Goal: Ask a question

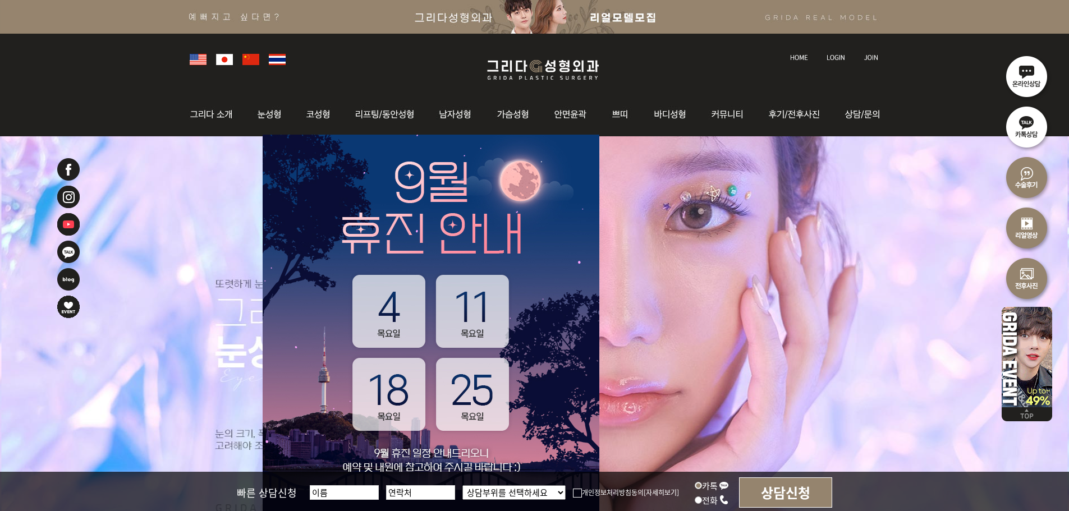
click at [838, 53] on link at bounding box center [836, 47] width 31 height 16
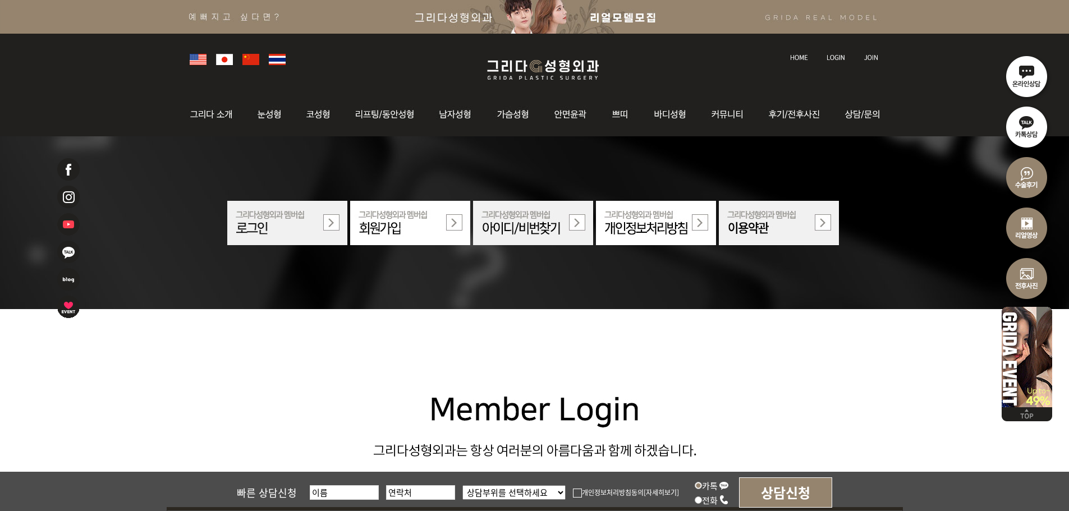
scroll to position [225, 0]
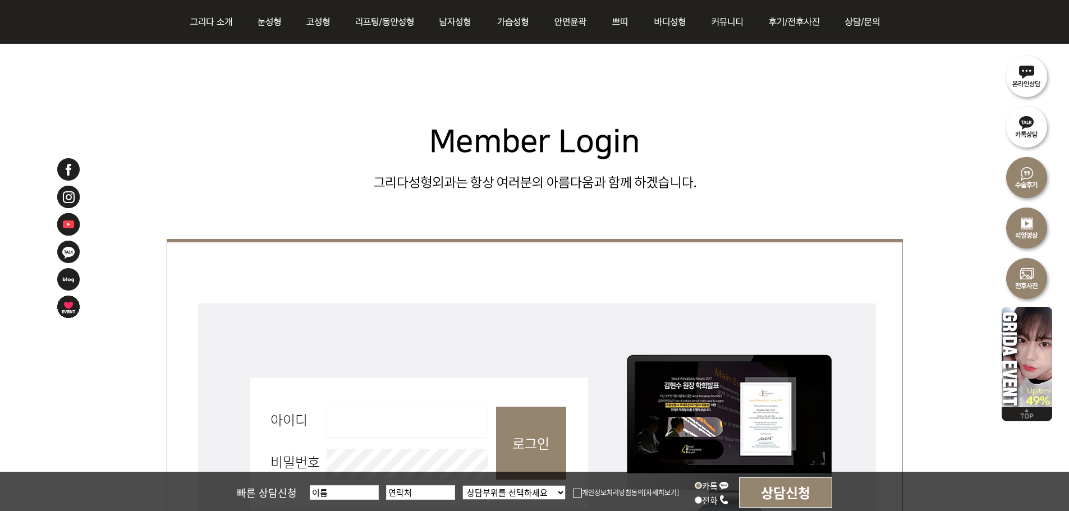
click at [322, 419] on fieldset "회원로그인 아이디 필수 비밀번호 필수 로그인" at bounding box center [535, 449] width 736 height 298
click at [359, 426] on input "아이디 필수" at bounding box center [408, 422] width 162 height 31
type input "admin"
click at [516, 428] on input "로그인" at bounding box center [531, 443] width 70 height 73
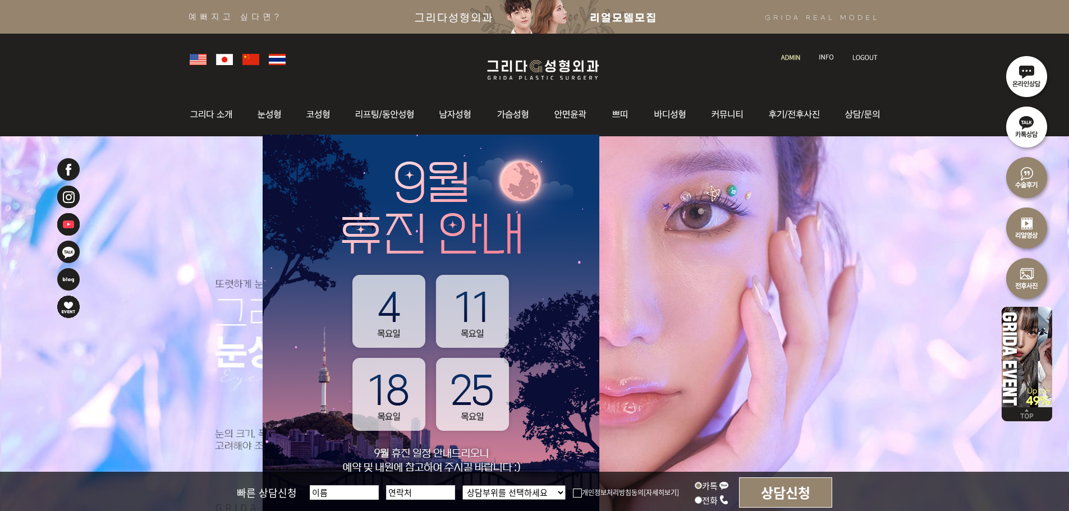
click at [779, 57] on li at bounding box center [792, 51] width 32 height 24
click at [782, 57] on img at bounding box center [790, 57] width 19 height 6
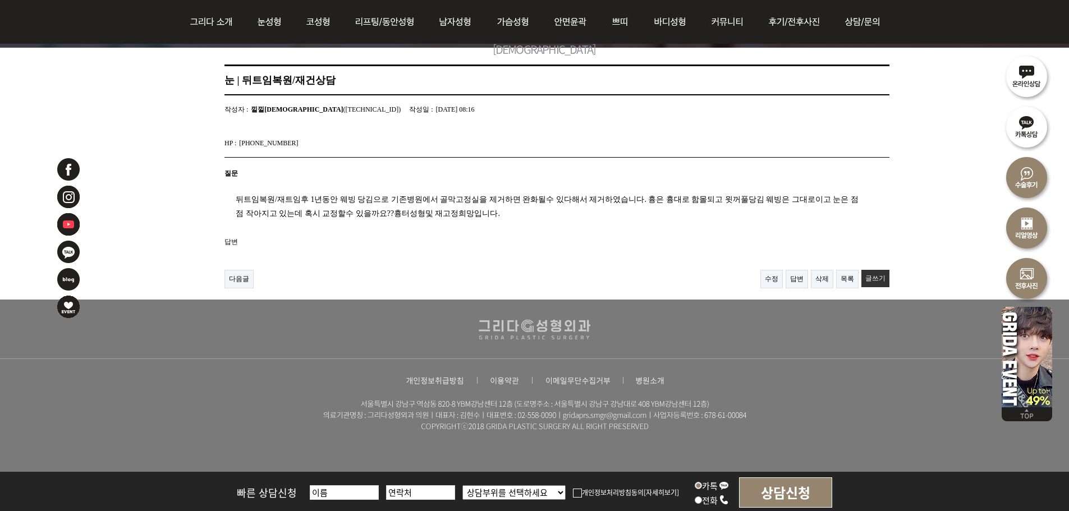
scroll to position [112, 0]
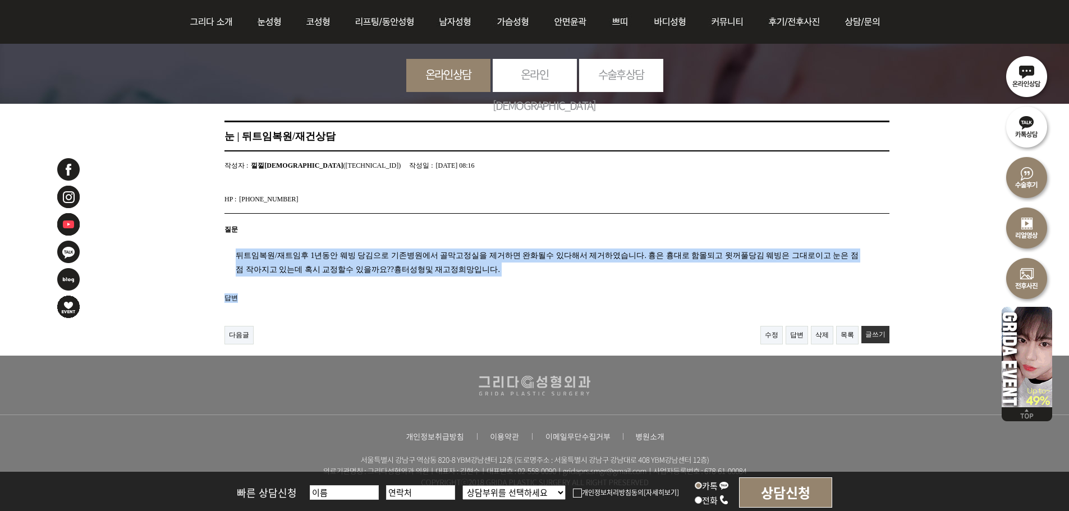
drag, startPoint x: 233, startPoint y: 257, endPoint x: 547, endPoint y: 290, distance: 316.0
click at [547, 290] on article "눈 | 뒤트임복원/재건상담 페이지 정보 작성자 : 낄낄이맘 (221.143.177.85) 작성일 : 25-09-10 08:16 HP : 010…" at bounding box center [557, 233] width 710 height 224
click at [547, 290] on section "질문 뒤트임복원/재트임후 1년동안 웨빙 당김으로 기존병원에서 골막고정실을 제거하면 완화될수 있다해서 제거하였습니다. 흉은 흉대로 함몰되고 윗꺼…" at bounding box center [557, 270] width 665 height 112
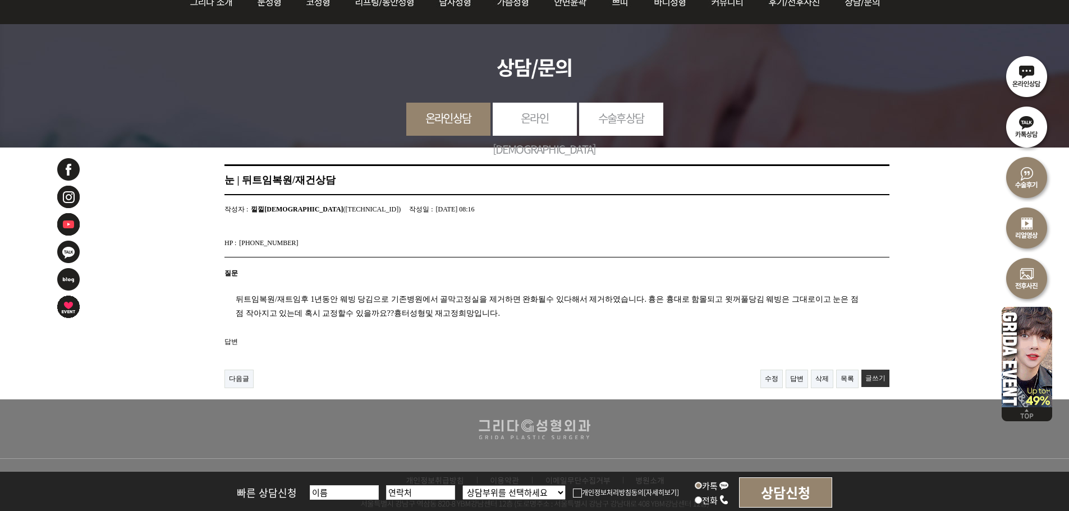
scroll to position [56, 0]
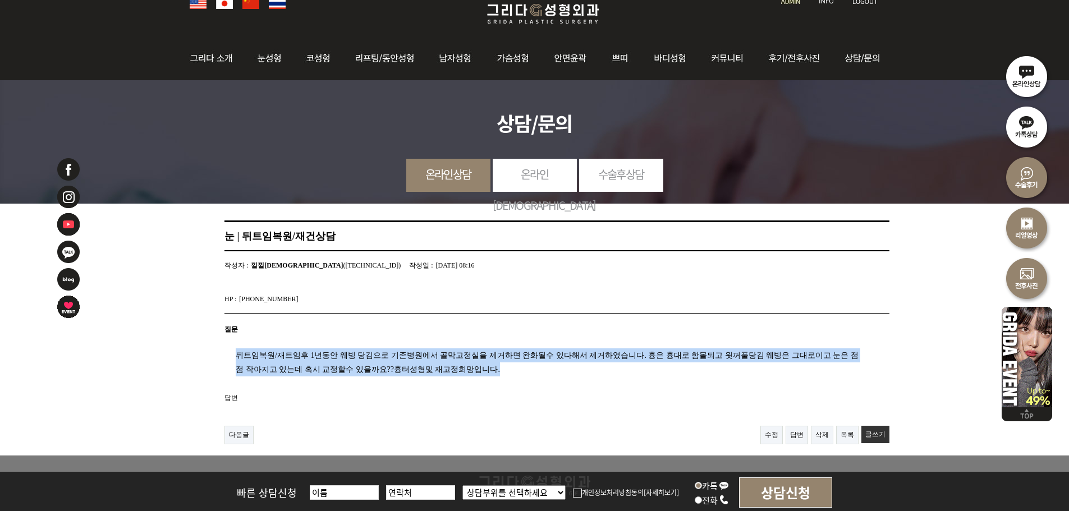
drag, startPoint x: 544, startPoint y: 367, endPoint x: 206, endPoint y: 356, distance: 338.1
click at [206, 356] on article "눈 | 뒤트임복원/재건상담 페이지 정보 작성자 : 낄낄이맘 (221.143.177.85) 작성일 : 25-09-10 08:16 HP : 010…" at bounding box center [557, 333] width 710 height 224
click at [273, 352] on div "뒤트임복원/재트임후 1년동안 웨빙 당김으로 기존병원에서 골막고정실을 제거하면 완화될수 있다해서 제거하였습니다. 흉은 흉대로 함몰되고 윗꺼풀당김…" at bounding box center [543, 358] width 637 height 36
click at [226, 354] on div "뒤트임복원/재트임후 1년동안 웨빙 당김으로 기존병원에서 골막고정실을 제거하면 완화될수 있다해서 제거하였습니다. 흉은 흉대로 함몰되고 윗꺼풀당김…" at bounding box center [543, 358] width 637 height 36
drag, startPoint x: 292, startPoint y: 364, endPoint x: 579, endPoint y: 370, distance: 286.9
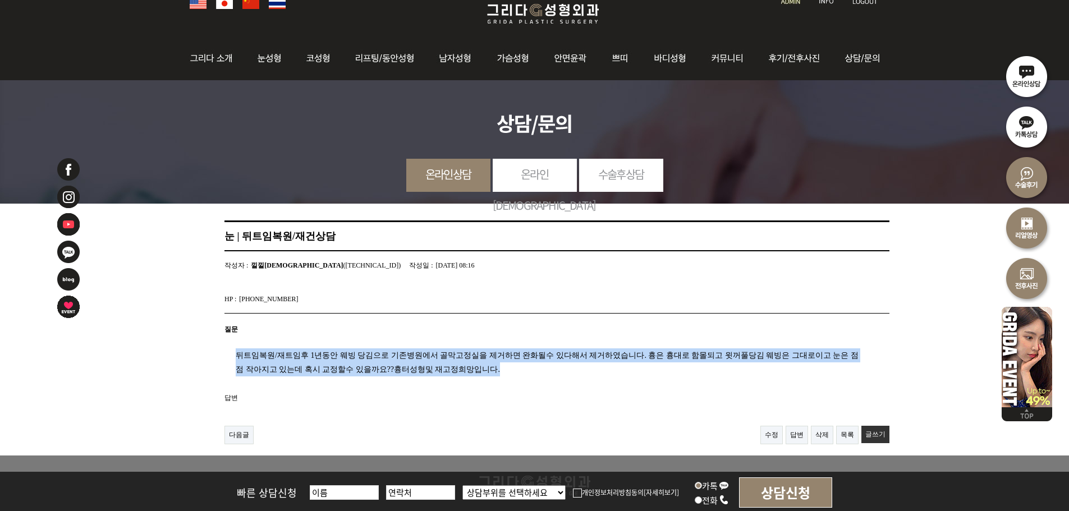
click at [579, 370] on div "뒤트임복원/재트임후 1년동안 웨빙 당김으로 기존병원에서 골막고정실을 제거하면 완화될수 있다해서 제거하였습니다. 흉은 흉대로 함몰되고 윗꺼풀당김…" at bounding box center [543, 358] width 637 height 36
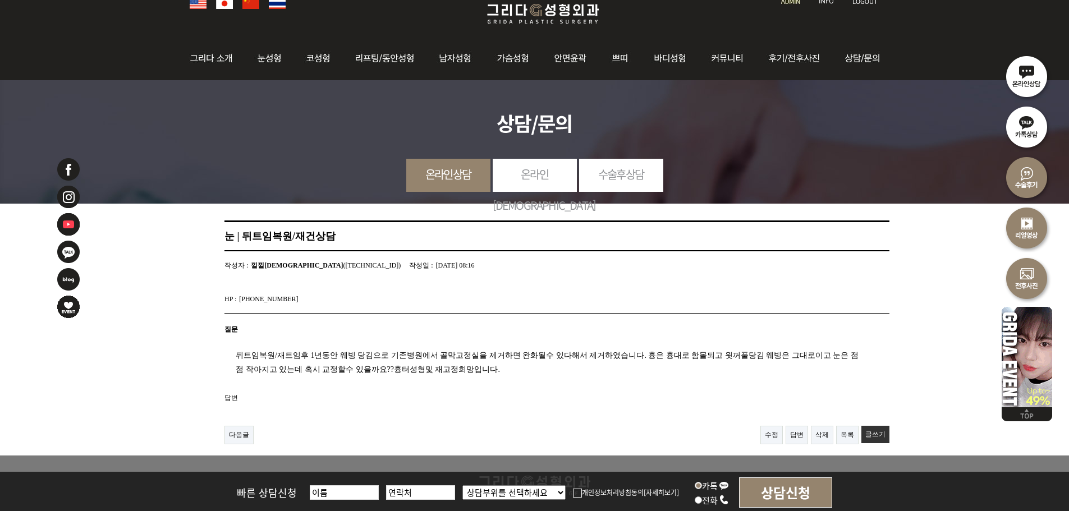
click at [729, 394] on p "답변" at bounding box center [557, 399] width 665 height 10
click at [412, 340] on div "뒤트임복원/재트임후 1년동안 웨빙 당김으로 기존병원에서 골막고정실을 제거하면 완화될수 있다해서 제거하였습니다. 흉은 흉대로 함몰되고 윗꺼풀당김…" at bounding box center [543, 358] width 637 height 36
